Goal: Information Seeking & Learning: Learn about a topic

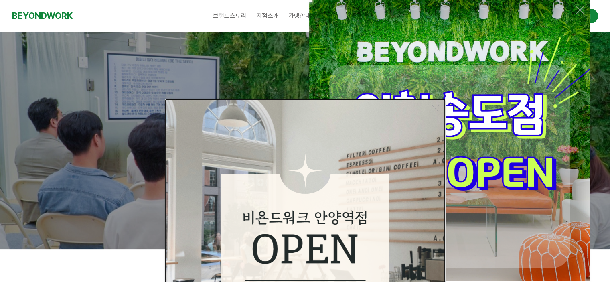
click at [406, 160] on img at bounding box center [305, 239] width 281 height 281
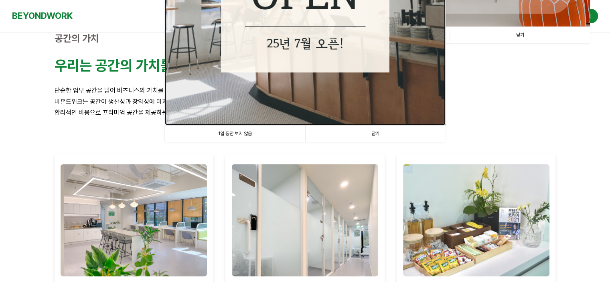
scroll to position [267, 0]
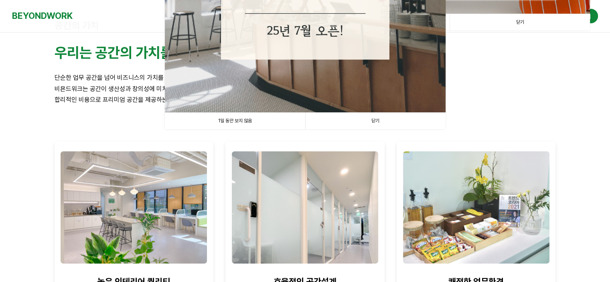
click at [237, 122] on link "1일 동안 보지 않음" at bounding box center [235, 121] width 140 height 16
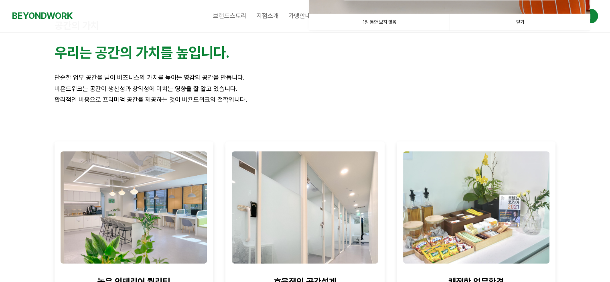
click at [220, 94] on p "합리적인 비용으로 프리미엄 공간을 제공하는 것이 비욘드워크의 철학입니다." at bounding box center [305, 99] width 501 height 11
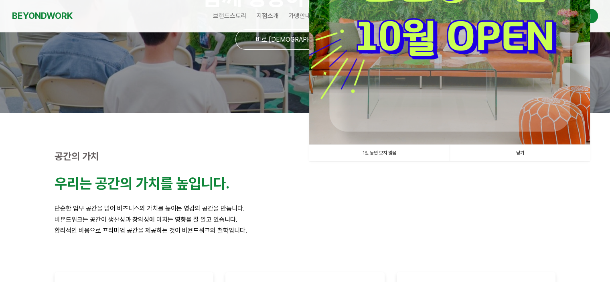
scroll to position [133, 0]
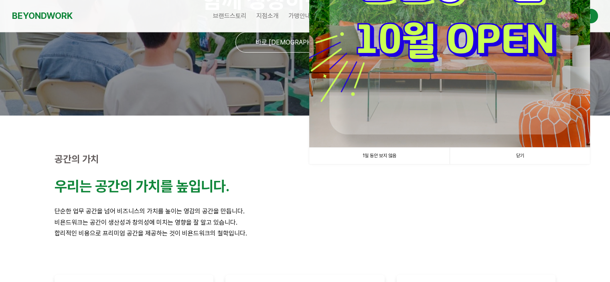
click at [386, 157] on link "1일 동안 보지 않음" at bounding box center [379, 155] width 140 height 16
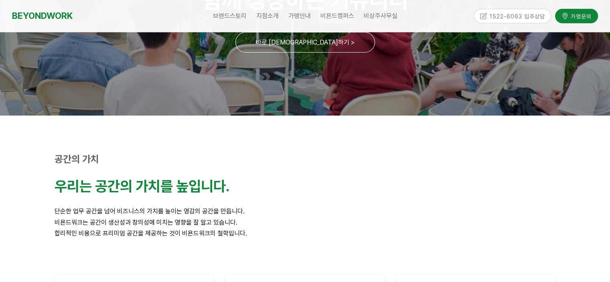
click at [311, 155] on p "공간의 가치" at bounding box center [305, 160] width 501 height 12
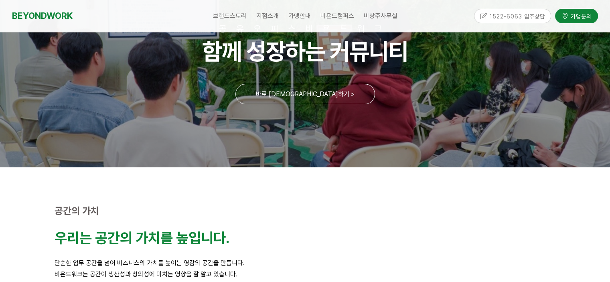
scroll to position [67, 0]
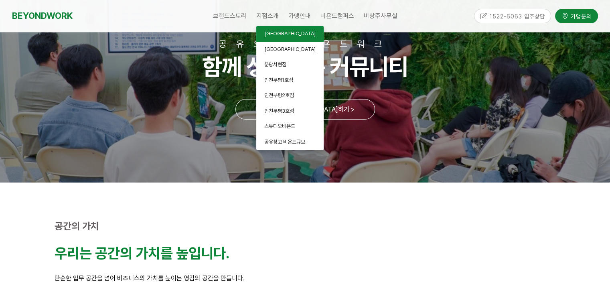
click at [282, 32] on span "[GEOGRAPHIC_DATA]" at bounding box center [289, 33] width 51 height 6
click at [283, 34] on span "[GEOGRAPHIC_DATA]" at bounding box center [289, 33] width 51 height 6
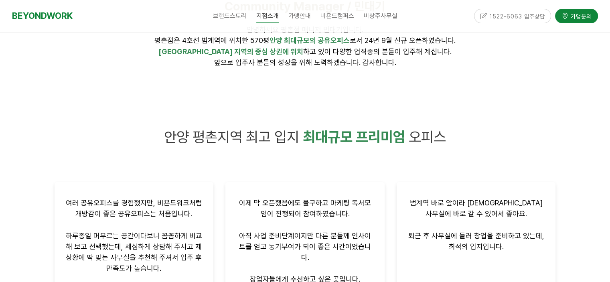
scroll to position [467, 0]
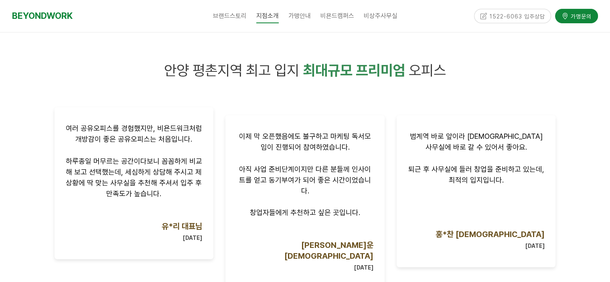
click at [56, 160] on div "여러 공유오피스를 경험했지만, 비욘드워크처럼 개방감이 좋은 공유오피스는 처음입니다. 하루종일 머무르는 공간이다보니 꼼꼼하게 비교해 보고 선택했…" at bounding box center [134, 183] width 159 height 152
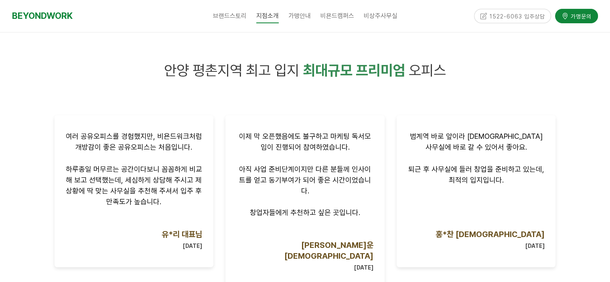
click at [46, 154] on div at bounding box center [305, 280] width 610 height 497
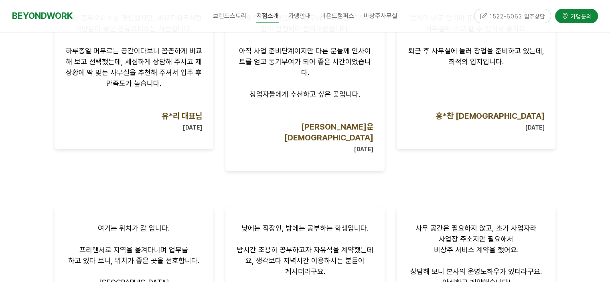
scroll to position [601, 0]
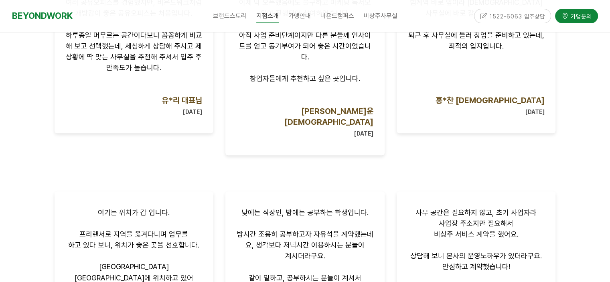
click at [30, 187] on div at bounding box center [305, 146] width 610 height 497
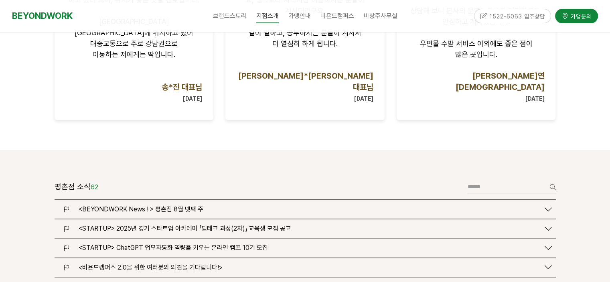
scroll to position [868, 0]
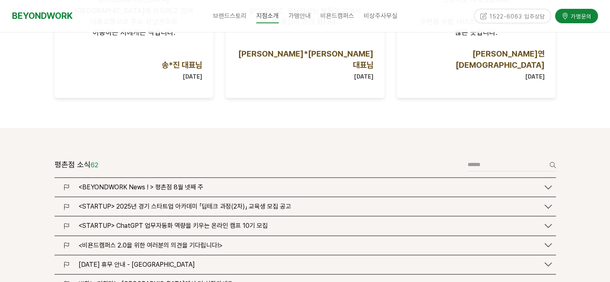
click at [23, 188] on div at bounding box center [305, 287] width 610 height 319
click at [170, 261] on span "2025.06.03 (화) 휴무 안내 - 안양 평촌점" at bounding box center [137, 265] width 116 height 8
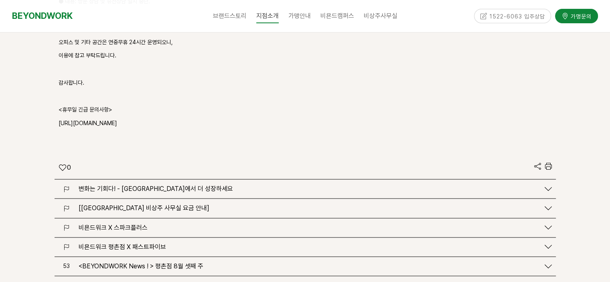
scroll to position [1269, 0]
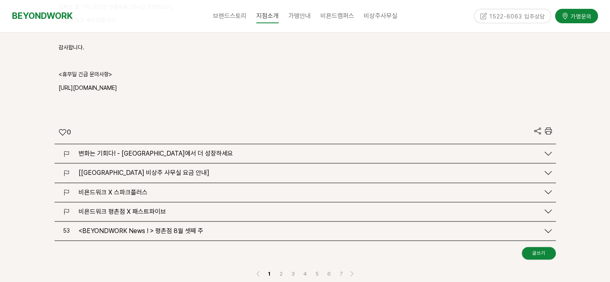
click at [173, 169] on span "[비욘드워크 평촌점 비상주 사무실 요금 안내]" at bounding box center [144, 173] width 131 height 8
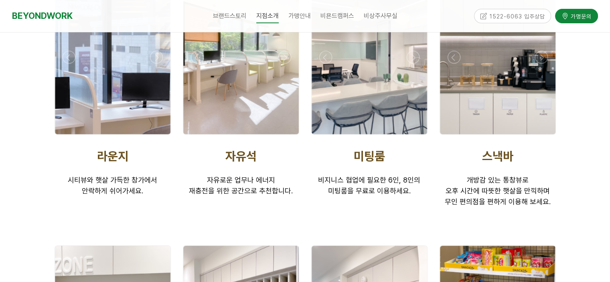
scroll to position [1804, 0]
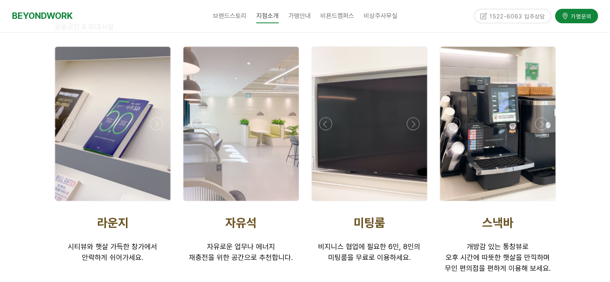
click at [513, 87] on div at bounding box center [497, 124] width 115 height 154
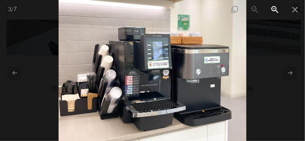
scroll to position [6297, 0]
click at [278, 6] on span at bounding box center [275, 9] width 20 height 19
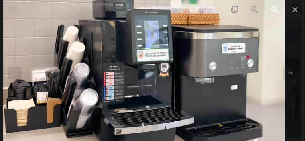
click at [278, 6] on span at bounding box center [275, 9] width 20 height 19
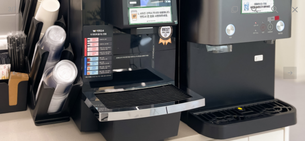
drag, startPoint x: 135, startPoint y: 106, endPoint x: 138, endPoint y: 76, distance: 30.2
click at [138, 76] on img at bounding box center [138, 27] width 375 height 281
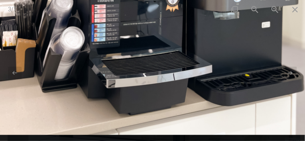
drag, startPoint x: 141, startPoint y: 76, endPoint x: 148, endPoint y: 43, distance: 34.0
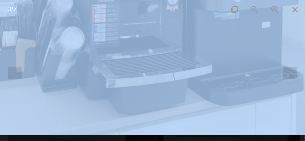
drag, startPoint x: 233, startPoint y: 10, endPoint x: 220, endPoint y: 72, distance: 63.2
click at [220, 72] on div "3 / 7" at bounding box center [152, 70] width 305 height 141
click at [277, 7] on span at bounding box center [275, 9] width 20 height 19
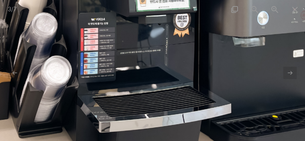
drag, startPoint x: 154, startPoint y: 107, endPoint x: 175, endPoint y: 71, distance: 41.7
click at [175, 71] on img at bounding box center [147, 15] width 469 height 352
click at [278, 6] on span at bounding box center [275, 9] width 20 height 19
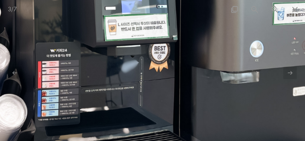
click at [153, 68] on img at bounding box center [118, 45] width 563 height 422
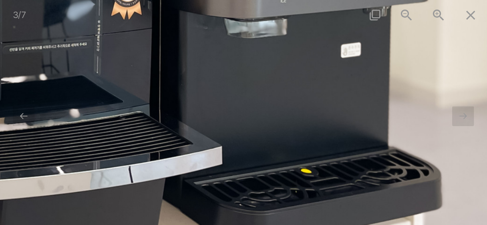
scroll to position [939, 0]
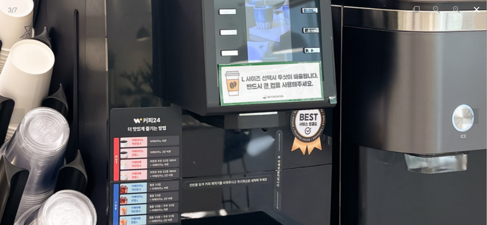
click at [477, 7] on span at bounding box center [477, 9] width 20 height 19
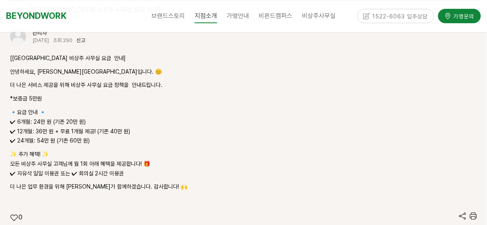
click at [184, 116] on p "🔹요금 안내 🔹 ✔ 6개월: 24만 원 (기존 20만 원) ✔ 12개월: 36만 원 + 무료 1개월 제공! (기존 40만 원) ✔ 24개월: …" at bounding box center [243, 127] width 467 height 38
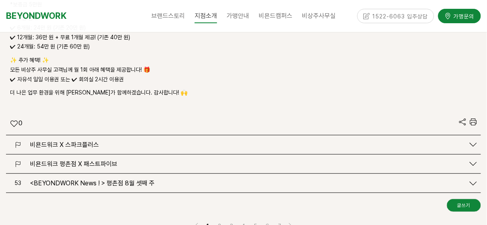
scroll to position [1549, 0]
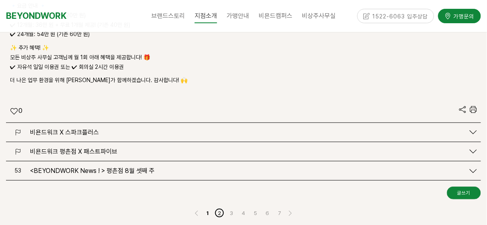
click at [220, 208] on link "2" at bounding box center [220, 213] width 10 height 10
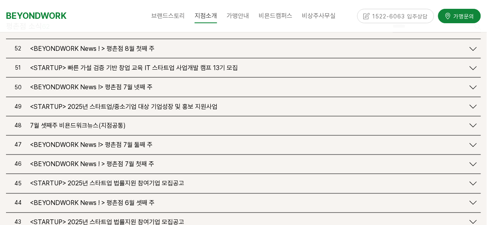
scroll to position [1030, 0]
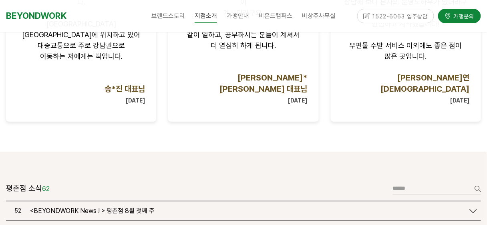
scroll to position [908, 0]
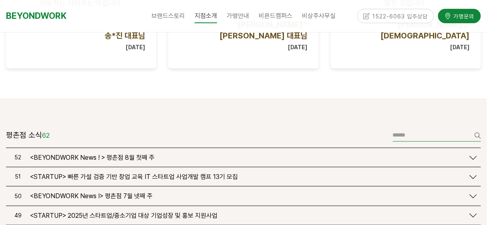
click at [432, 129] on input "text" at bounding box center [437, 135] width 88 height 13
type input "**"
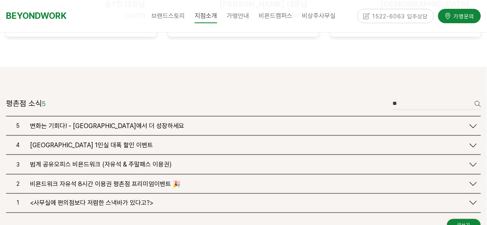
scroll to position [935, 0]
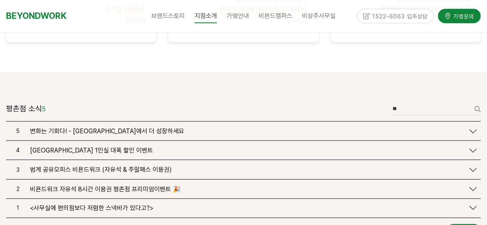
click at [90, 205] on span "<사무실에 편의점보다 저렴한 스낵바가 있다고?>" at bounding box center [91, 209] width 123 height 8
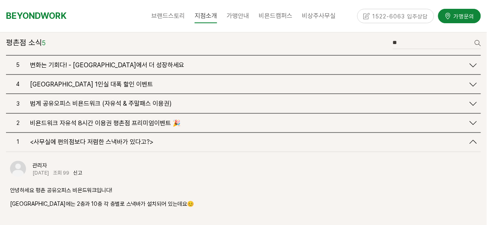
scroll to position [988, 0]
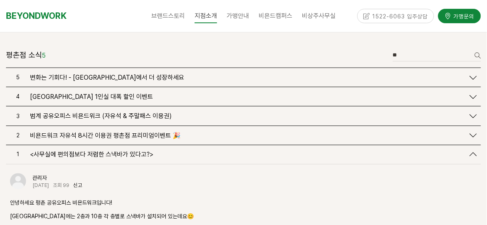
click at [97, 132] on span "비욘드워크 자유석 8시간 이용권 평촌점 프리미엄이벤트 🎉" at bounding box center [105, 136] width 151 height 8
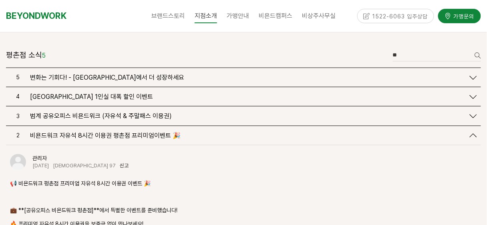
click at [88, 112] on span "범계 공유오피스 비욘드워크 (자유석 & 주말패스 이용권)" at bounding box center [101, 116] width 142 height 8
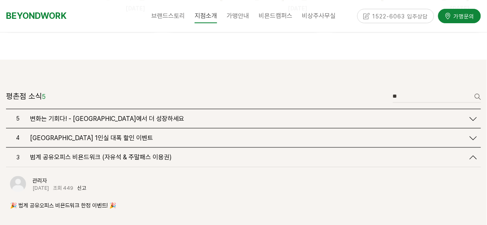
scroll to position [935, 0]
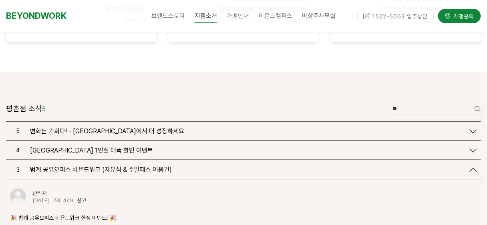
click at [95, 147] on span "비욘드 워크 평촌점 1인실 대폭 할인 이벤트" at bounding box center [91, 151] width 123 height 8
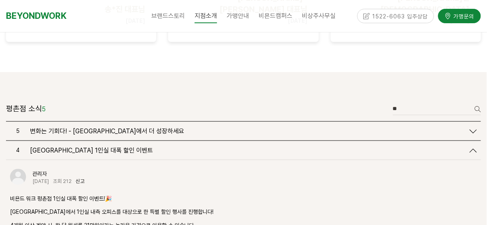
click at [110, 208] on p "비욘드 워크 평촌점에서 1인실 내측 오피스를 대상으로 한 특별 할인 행사를 진행합니다!" at bounding box center [243, 213] width 467 height 10
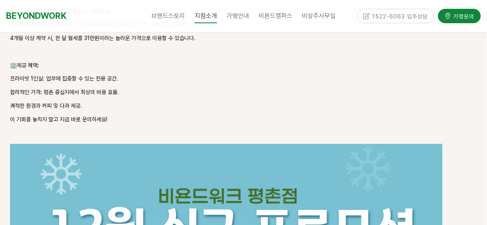
scroll to position [1229, 0]
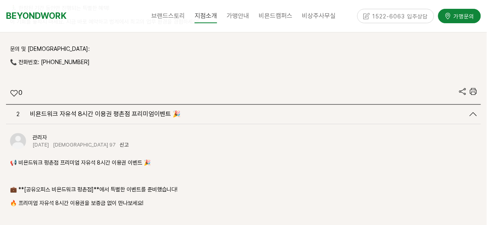
scroll to position [1977, 0]
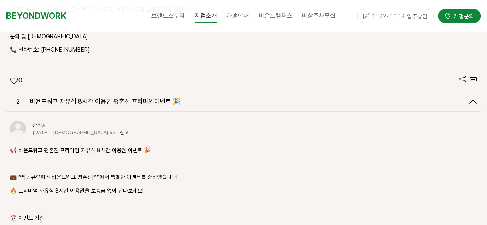
click at [77, 173] on p "💼 **[공유오피스 비욘드워크 평촌점]**에서 특별한 이벤트를 준비했습니다!" at bounding box center [243, 178] width 467 height 10
click at [76, 186] on p "🔥 프리미엄 자유석 8시간 이용권을 보증금 없이 만나보세요!" at bounding box center [243, 191] width 467 height 10
click at [93, 200] on p at bounding box center [243, 205] width 467 height 10
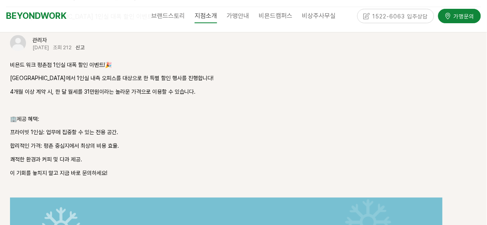
scroll to position [1122, 0]
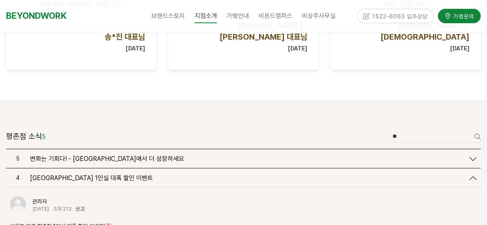
scroll to position [908, 0]
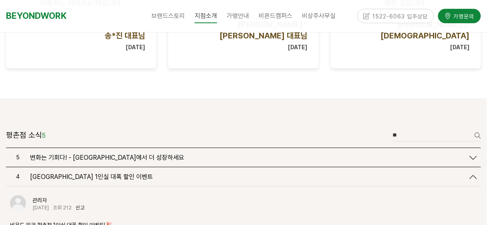
click at [193, 99] on div at bounding box center [243, 111] width 487 height 24
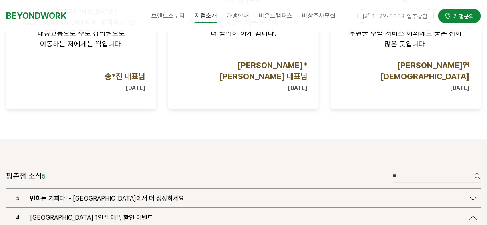
scroll to position [855, 0]
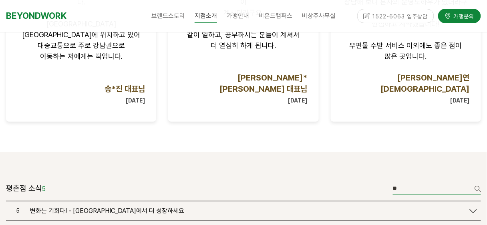
drag, startPoint x: 404, startPoint y: 167, endPoint x: 359, endPoint y: 169, distance: 45.7
click at [379, 182] on div "평촌점 소식 5 글쓰기 ** 검색" at bounding box center [243, 191] width 475 height 19
click at [477, 182] on link "검색" at bounding box center [478, 188] width 8 height 13
click at [260, 153] on div at bounding box center [243, 164] width 487 height 24
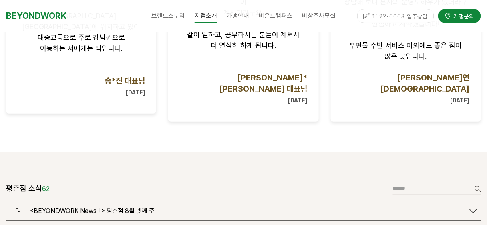
scroll to position [962, 0]
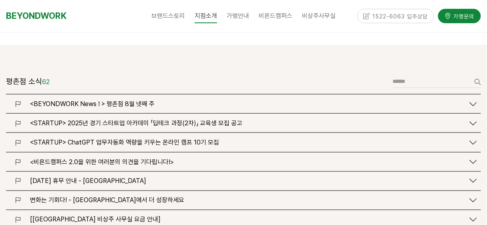
click at [119, 100] on span "<BEYONDWORK News ! > 평촌점 8월 넷째 주" at bounding box center [92, 104] width 125 height 8
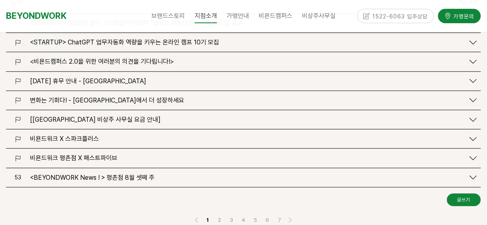
scroll to position [2084, 0]
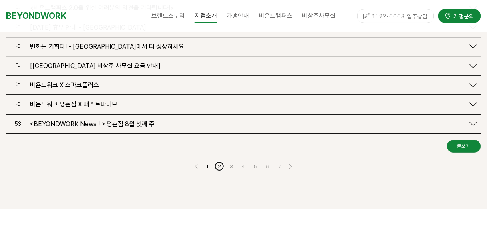
click at [220, 162] on link "2" at bounding box center [220, 167] width 10 height 10
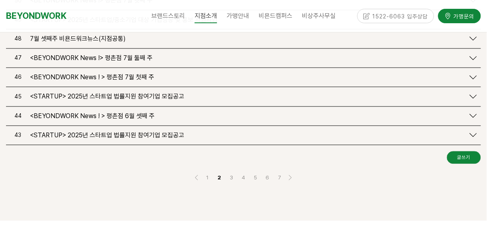
scroll to position [1104, 0]
